Goal: Transaction & Acquisition: Download file/media

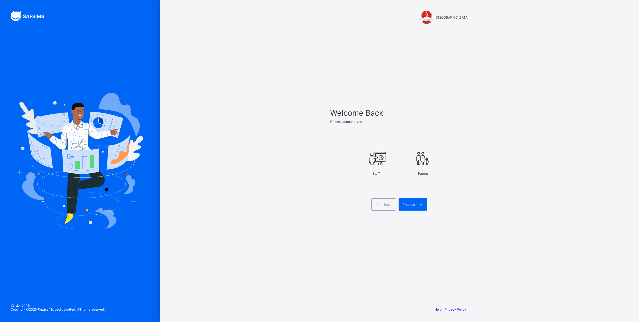
click at [379, 160] on icon at bounding box center [375, 159] width 19 height 16
click at [410, 202] on div "Proceed" at bounding box center [412, 204] width 29 height 12
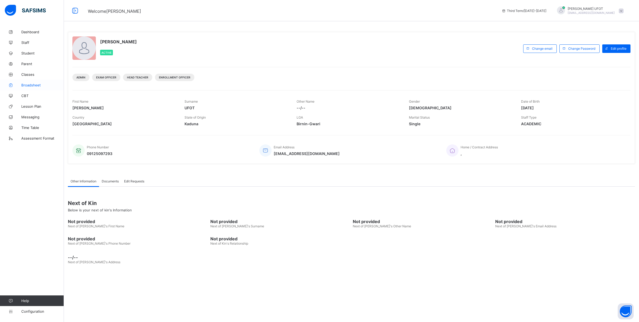
click at [26, 87] on span "Broadsheet" at bounding box center [42, 85] width 43 height 4
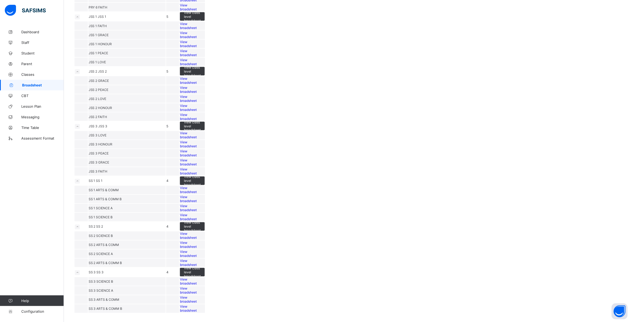
scroll to position [643, 0]
click at [197, 250] on span "View broadsheet" at bounding box center [188, 254] width 17 height 8
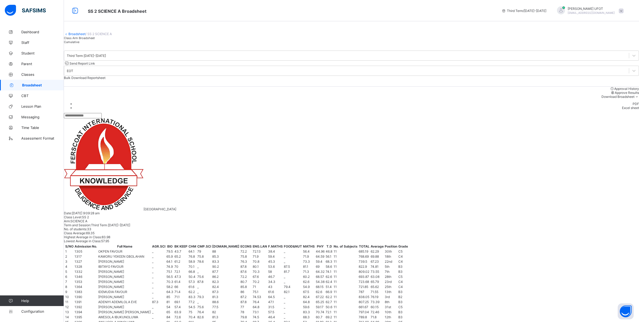
click at [121, 44] on div "Cumulative" at bounding box center [351, 42] width 575 height 4
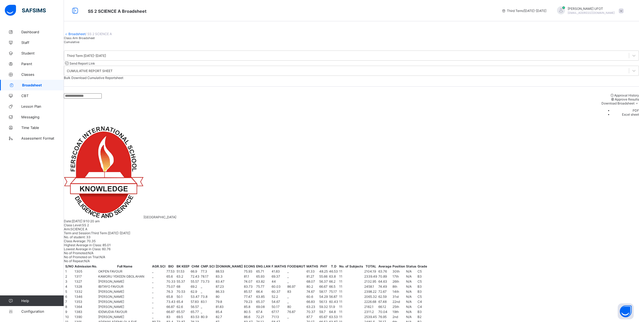
drag, startPoint x: 605, startPoint y: 103, endPoint x: 613, endPoint y: 109, distance: 10.6
click at [605, 103] on span "Download Broadsheet" at bounding box center [617, 103] width 33 height 4
click at [620, 113] on li "PDF" at bounding box center [625, 111] width 27 height 4
click at [619, 113] on li "PDF" at bounding box center [625, 111] width 27 height 4
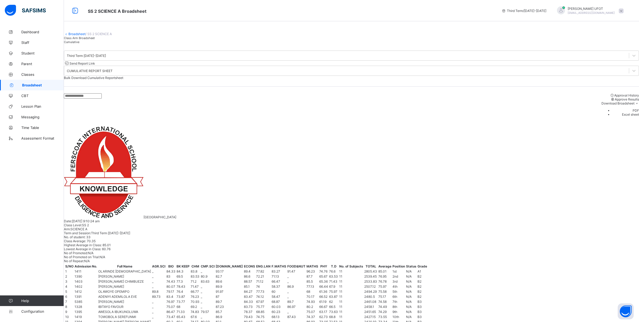
click at [618, 113] on li "PDF" at bounding box center [625, 111] width 27 height 4
click at [627, 113] on li "PDF" at bounding box center [625, 111] width 27 height 4
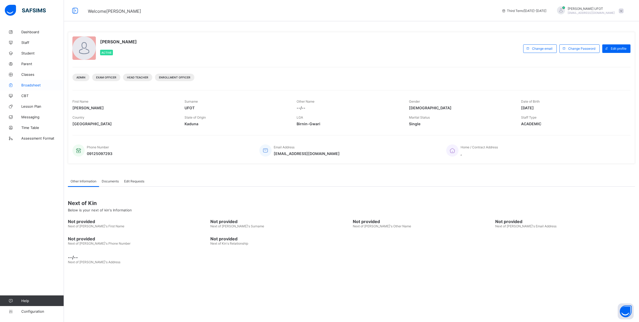
click at [37, 85] on span "Broadsheet" at bounding box center [42, 85] width 43 height 4
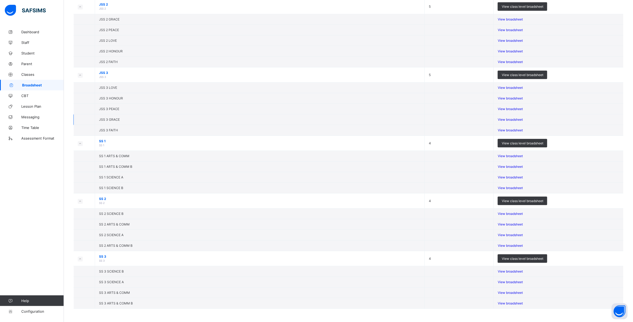
scroll to position [643, 0]
click at [518, 212] on span "View broadsheet" at bounding box center [510, 214] width 25 height 4
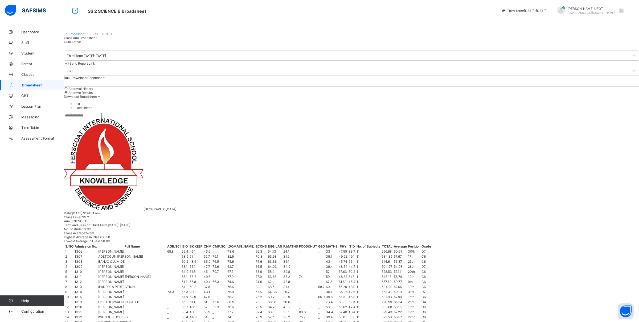
click at [81, 44] on span "Cumulative" at bounding box center [72, 42] width 17 height 4
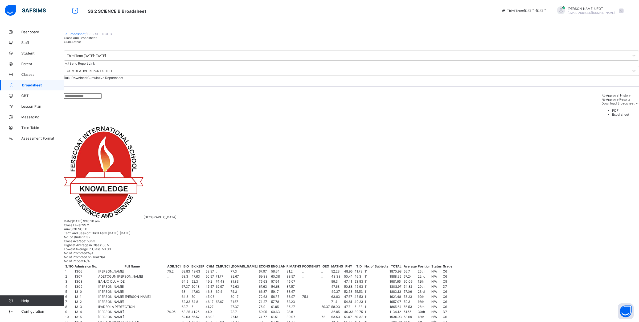
click at [619, 103] on span "Download Broadsheet" at bounding box center [617, 103] width 33 height 4
click at [619, 113] on li "PDF" at bounding box center [625, 111] width 27 height 4
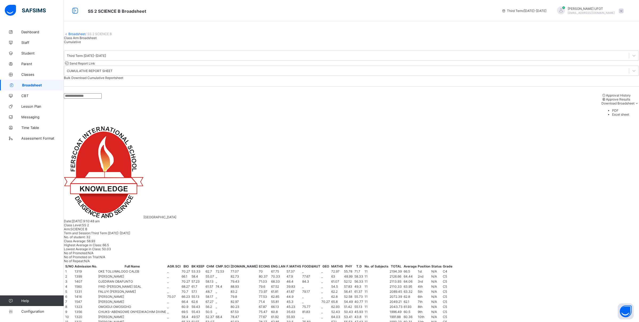
click at [623, 113] on li "PDF" at bounding box center [625, 111] width 27 height 4
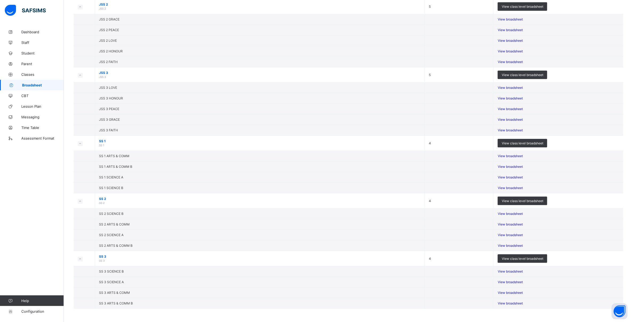
scroll to position [643, 0]
click at [512, 222] on span "View broadsheet" at bounding box center [510, 224] width 25 height 4
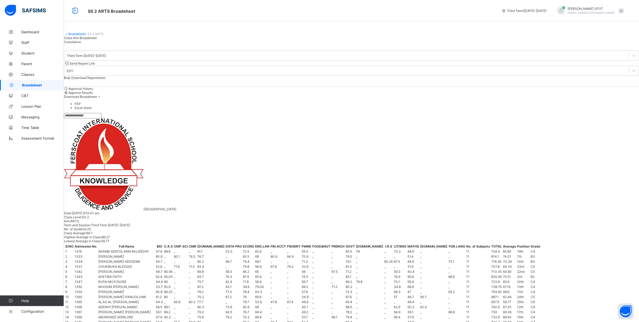
click at [81, 44] on span "Cumulative" at bounding box center [72, 42] width 17 height 4
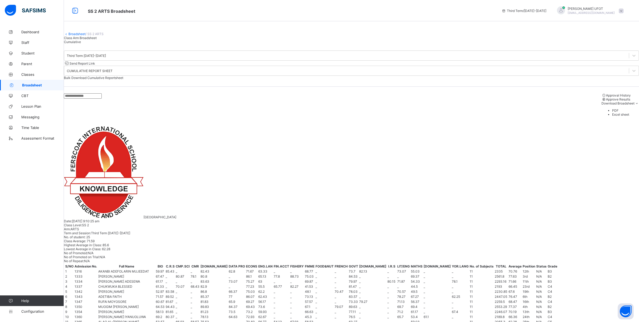
click at [590, 223] on div "Class Level: SS 2 Arm: ARTS Term and Session: Third Term 2024-2025 No. of stude…" at bounding box center [351, 243] width 575 height 40
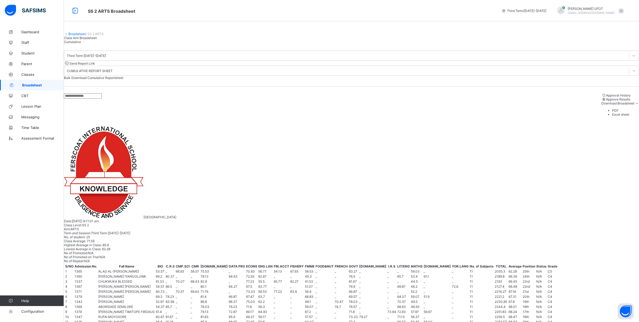
click at [625, 113] on li "PDF" at bounding box center [625, 111] width 27 height 4
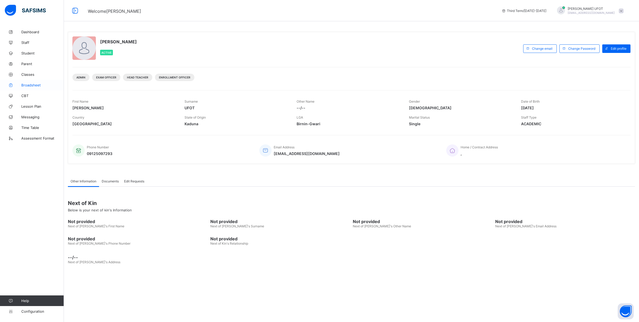
click at [29, 82] on link "Broadsheet" at bounding box center [32, 85] width 64 height 11
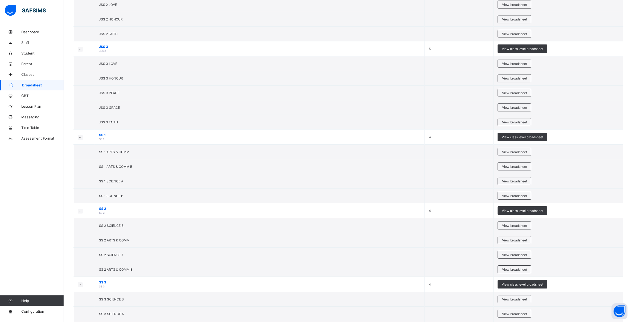
scroll to position [643, 0]
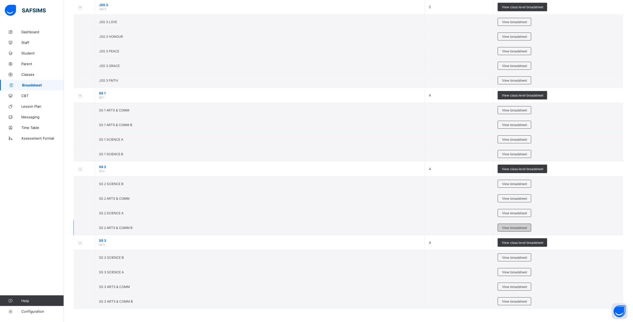
click at [517, 226] on span "View broadsheet" at bounding box center [514, 228] width 25 height 4
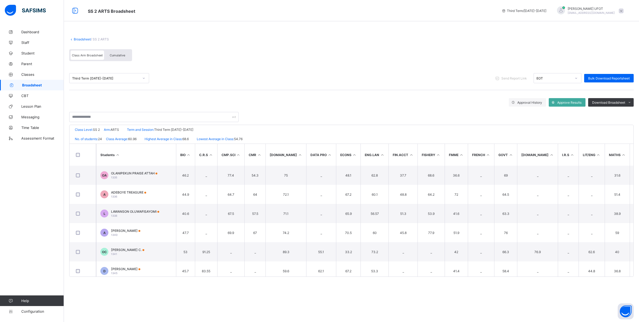
click at [120, 56] on span "Cumulative" at bounding box center [117, 55] width 15 height 4
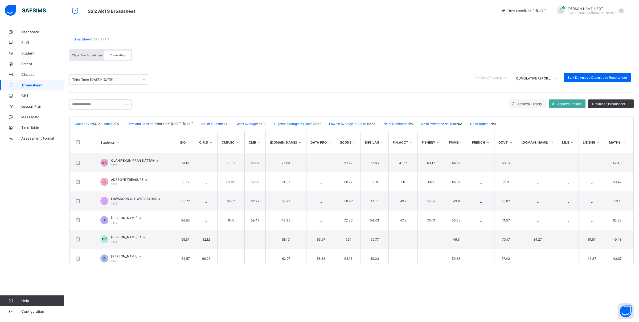
click at [503, 132] on th "GOVT" at bounding box center [505, 142] width 23 height 22
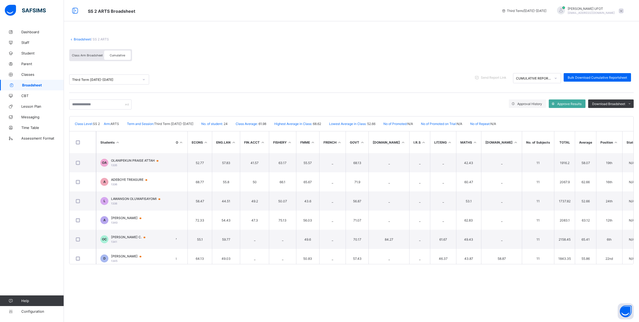
scroll to position [0, 149]
click at [612, 142] on icon at bounding box center [614, 142] width 5 height 4
click at [619, 115] on li "PDF" at bounding box center [622, 115] width 21 height 8
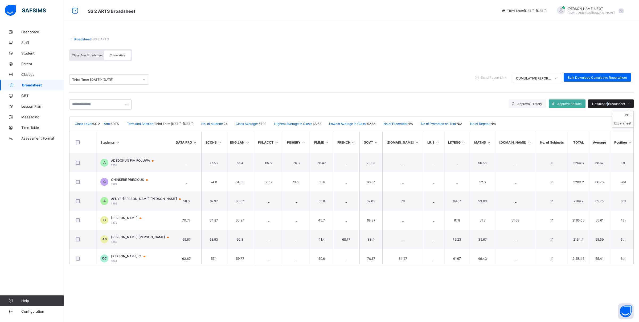
drag, startPoint x: 606, startPoint y: 103, endPoint x: 614, endPoint y: 104, distance: 7.8
click at [611, 104] on span "Download Broadsheet" at bounding box center [608, 104] width 33 height 4
click at [628, 115] on li "PDF" at bounding box center [622, 115] width 21 height 8
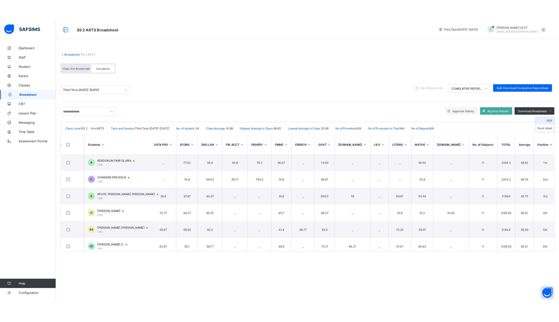
scroll to position [0, 0]
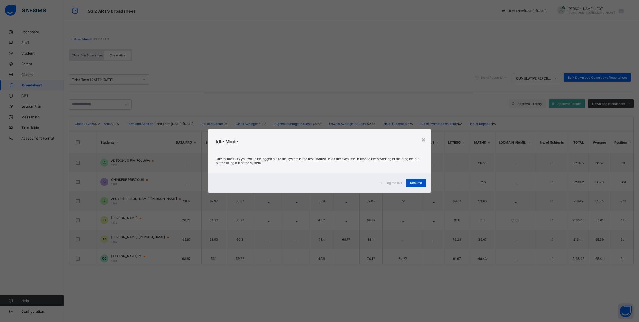
click at [410, 181] on span "Resume" at bounding box center [416, 183] width 12 height 4
